Goal: Information Seeking & Learning: Learn about a topic

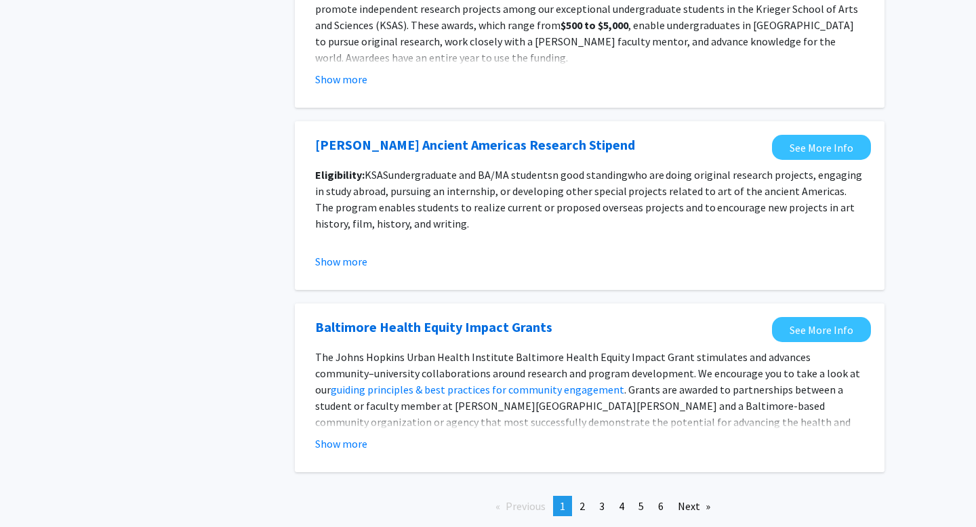
scroll to position [1438, 0]
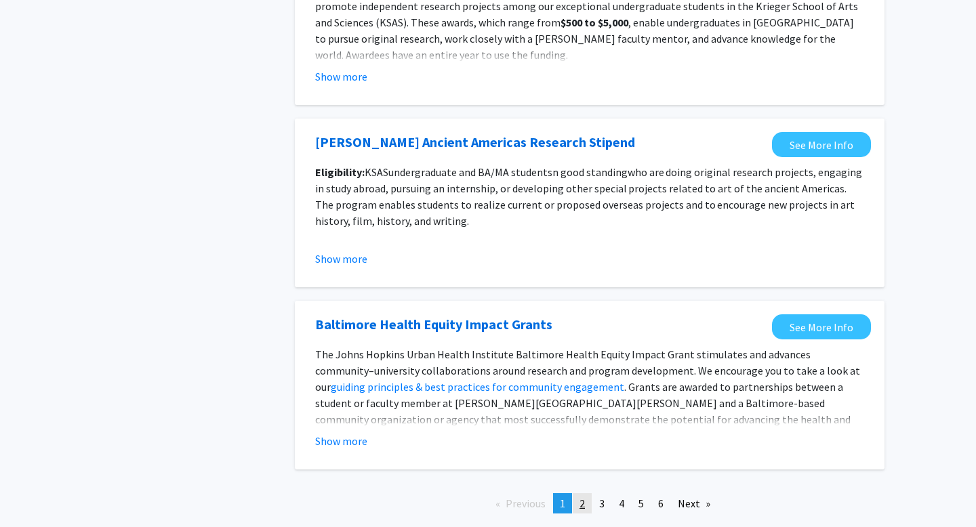
click at [585, 502] on span "2" at bounding box center [582, 504] width 5 height 14
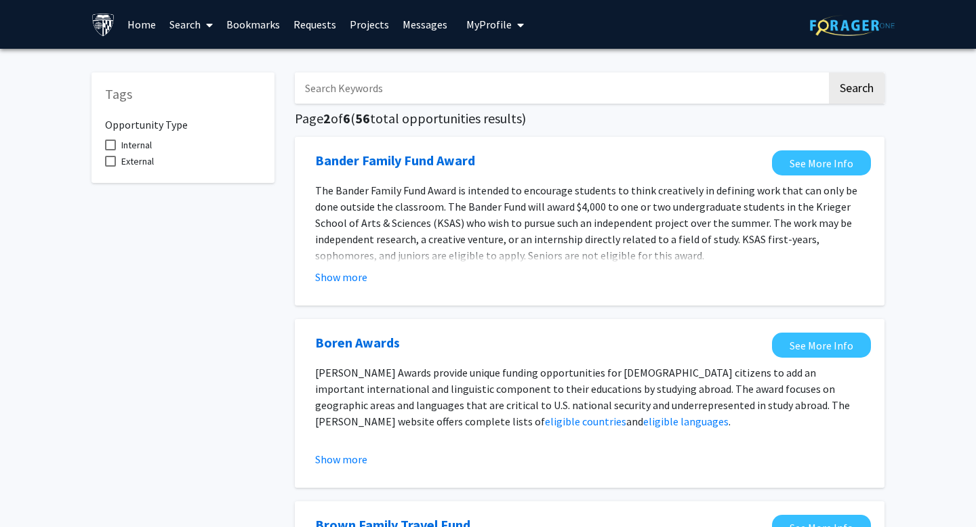
click at [566, 97] on input "Search Keywords" at bounding box center [561, 88] width 532 height 31
click at [829, 73] on button "Search" at bounding box center [857, 88] width 56 height 31
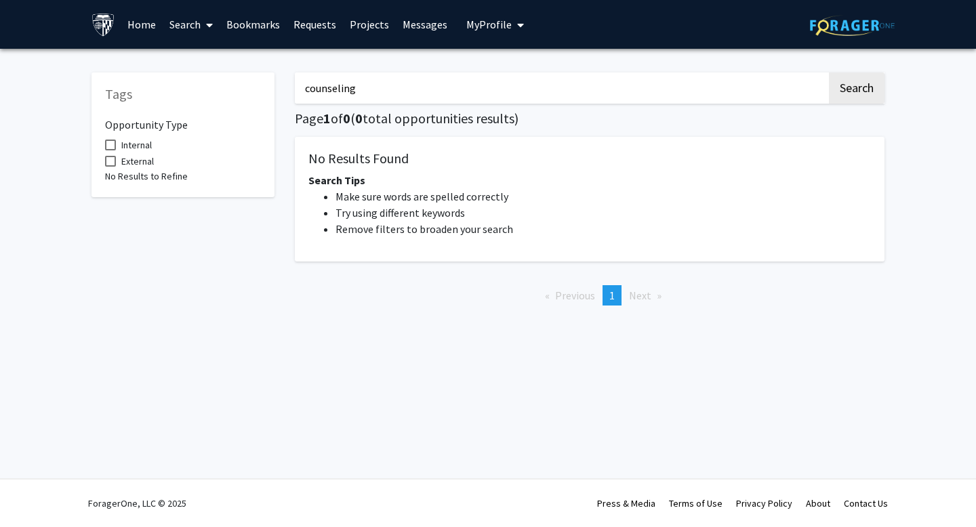
click at [368, 85] on input "counseling" at bounding box center [561, 88] width 532 height 31
type input "mental"
click at [829, 73] on button "Search" at bounding box center [857, 88] width 56 height 31
